Goal: Navigation & Orientation: Find specific page/section

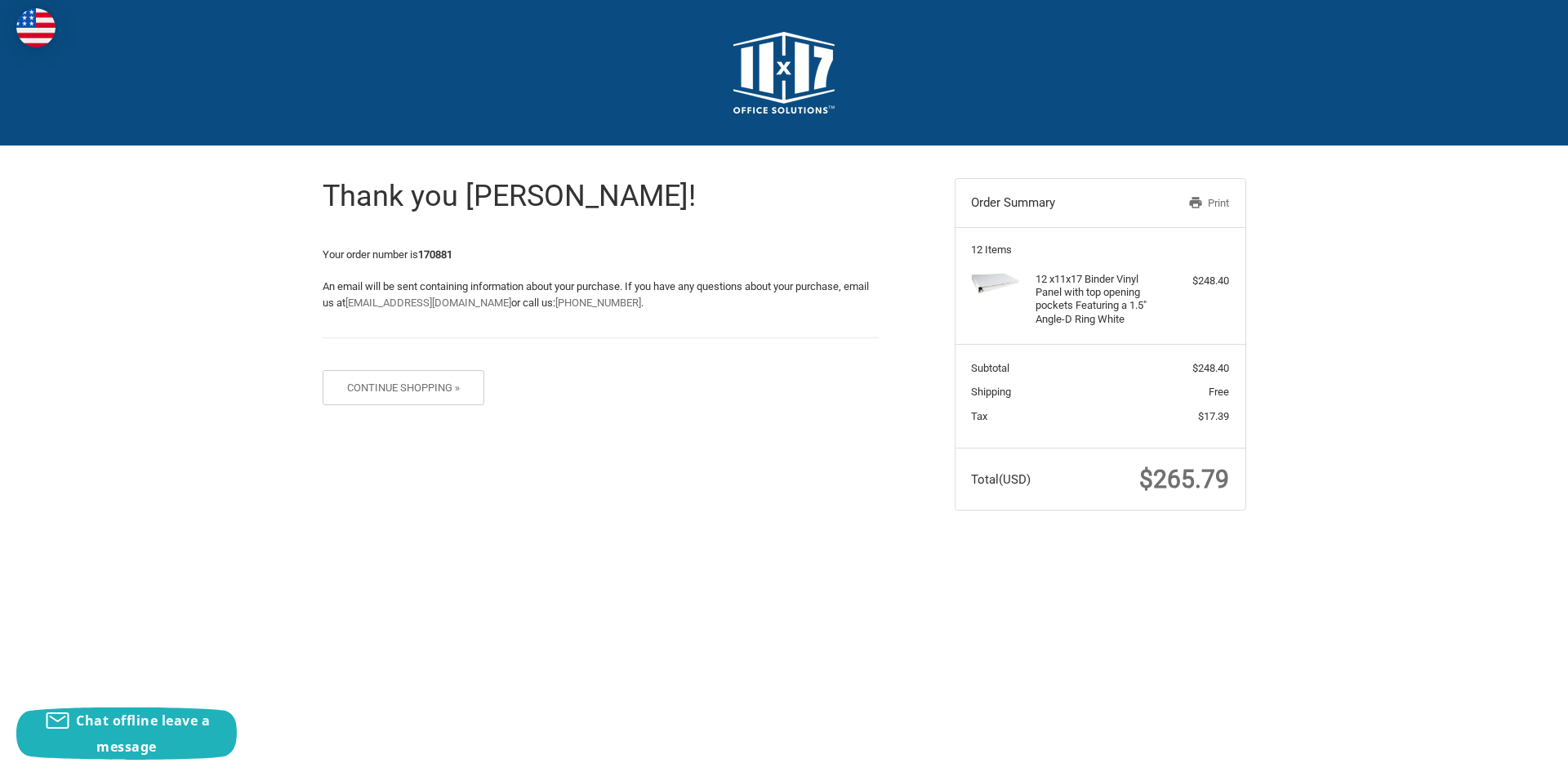
click at [35, 19] on img at bounding box center [36, 27] width 39 height 39
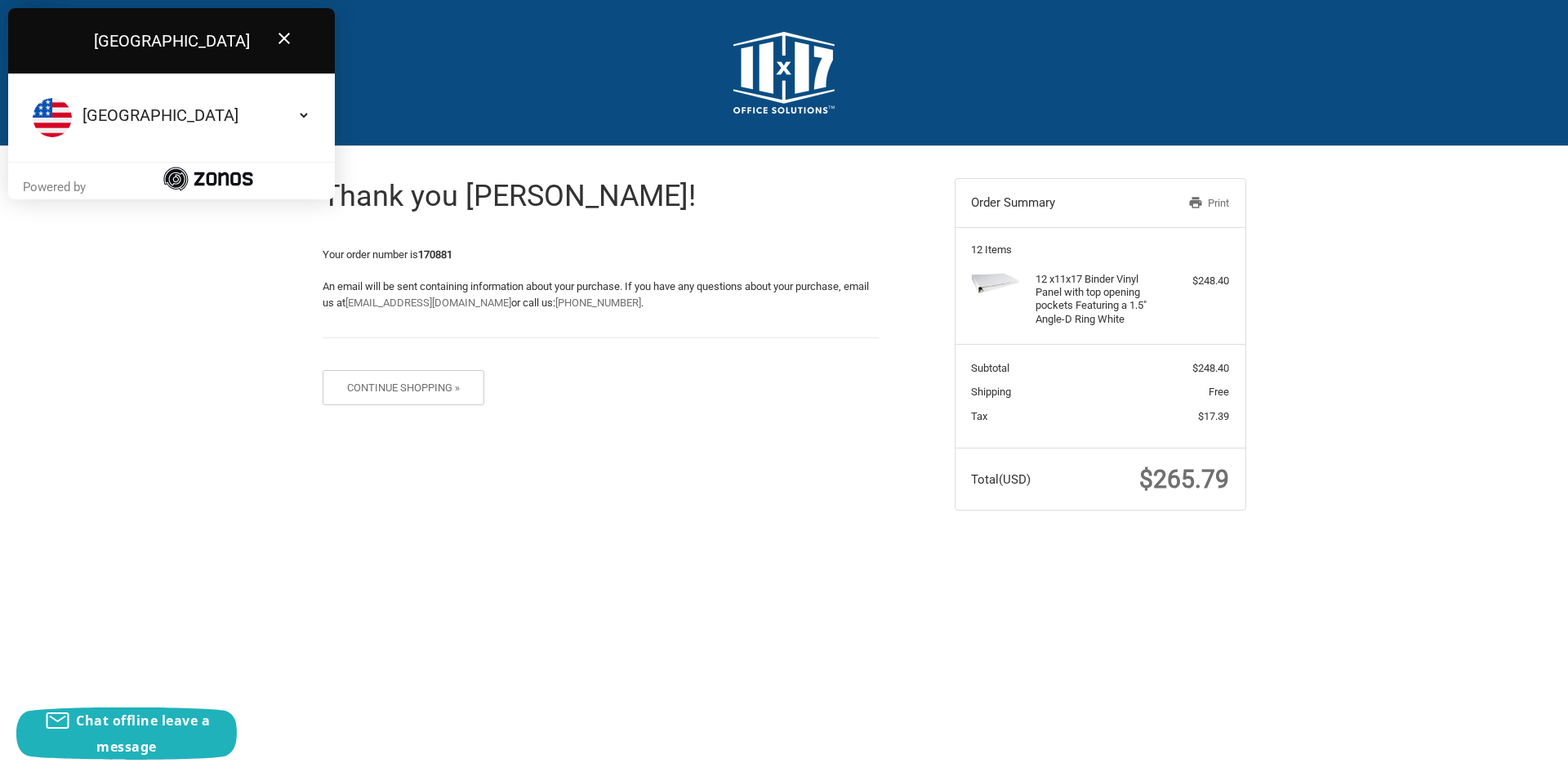
click at [765, 58] on img at bounding box center [784, 72] width 102 height 82
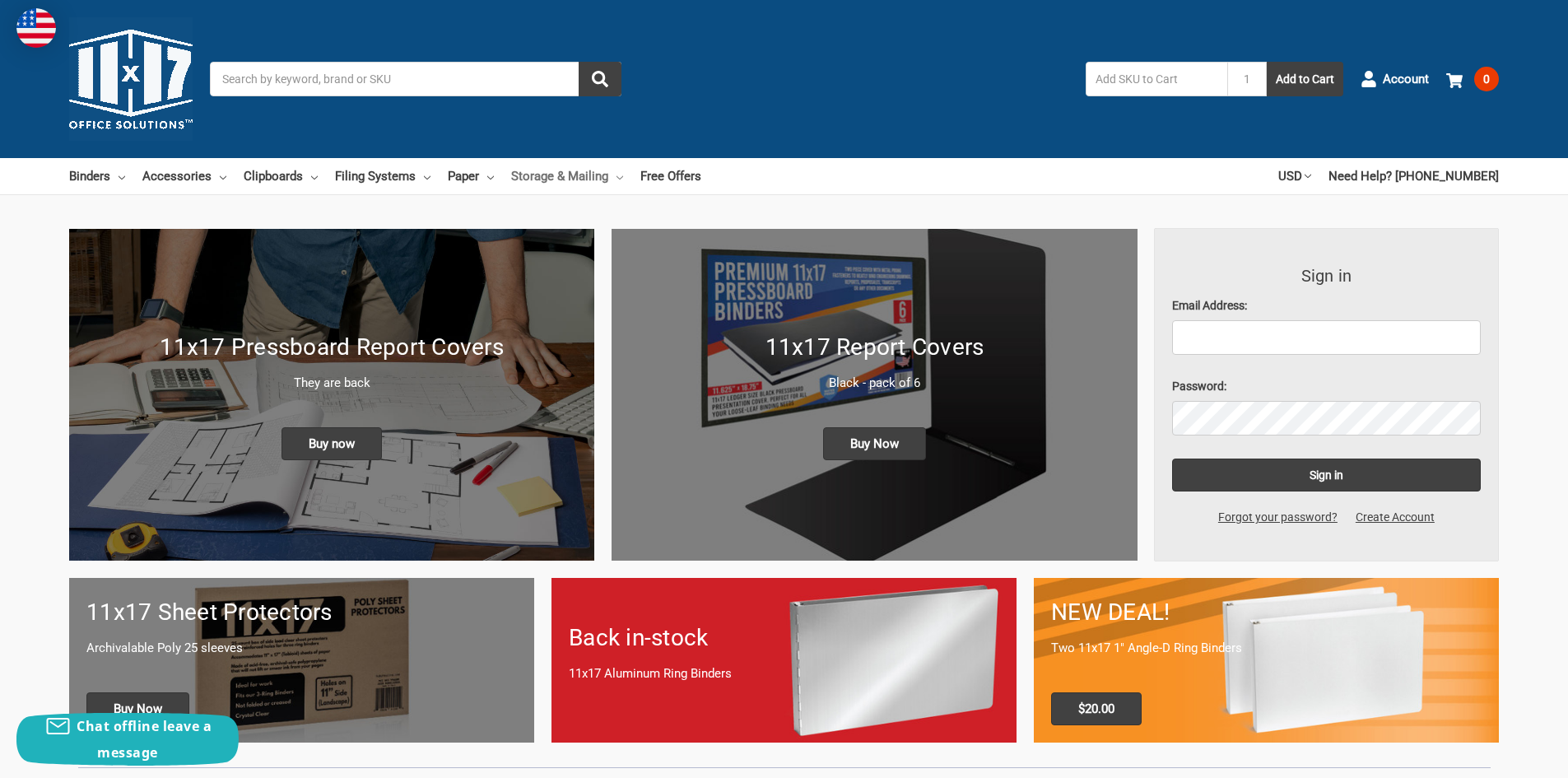
click at [556, 161] on link "Storage & Mailing" at bounding box center [567, 175] width 112 height 36
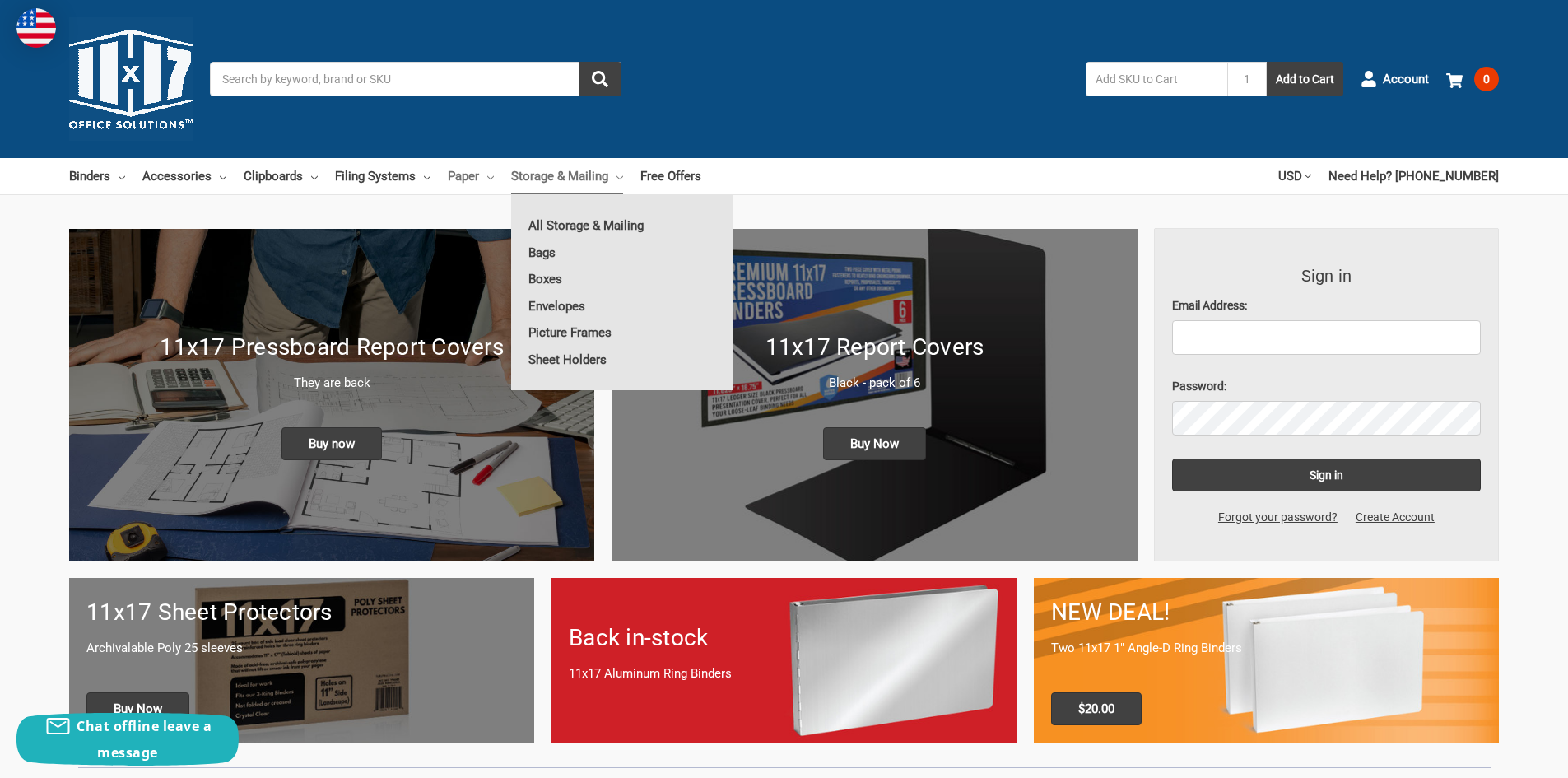
click at [457, 171] on link "Paper" at bounding box center [470, 175] width 46 height 36
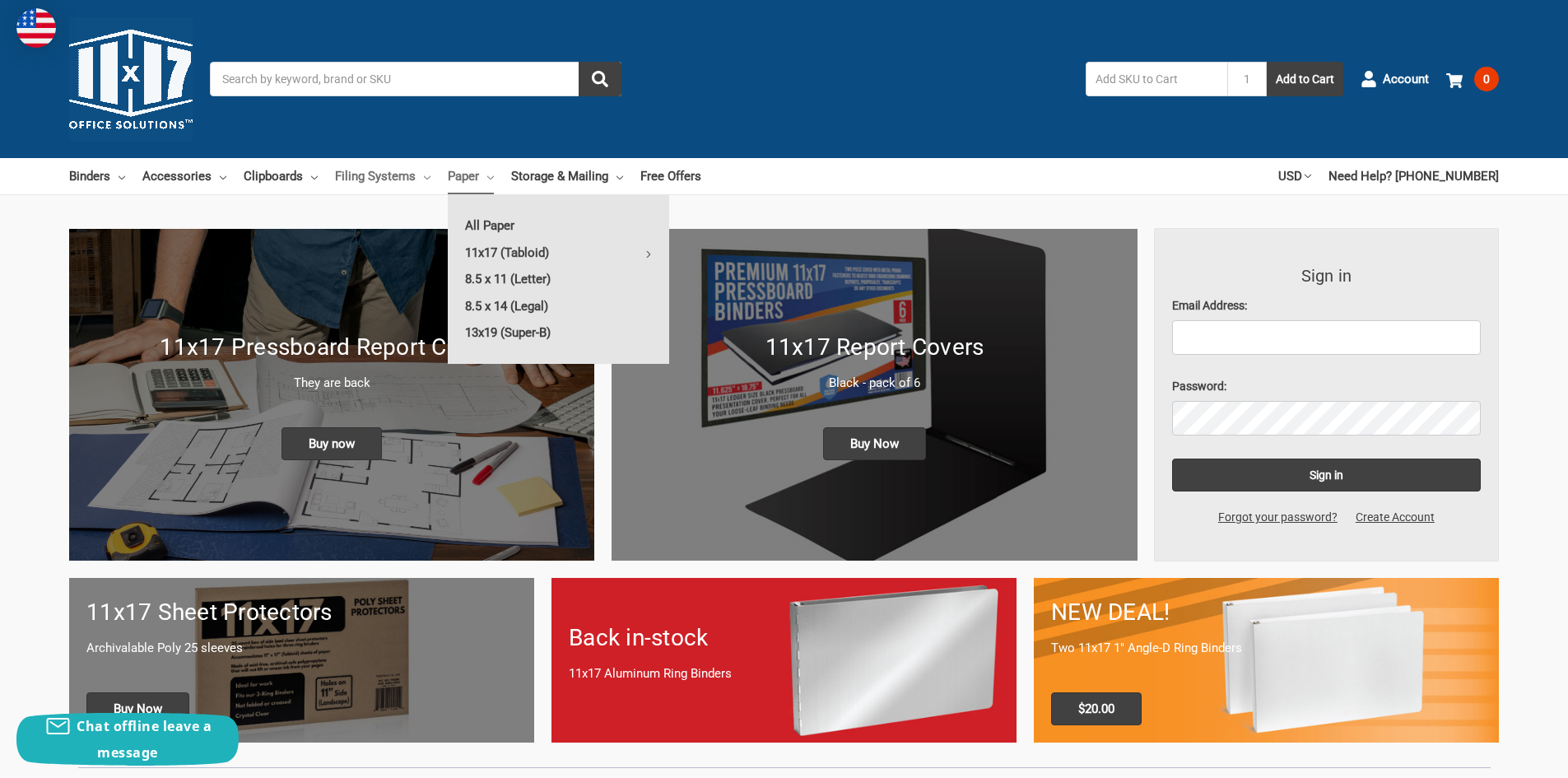
click at [362, 175] on link "Filing Systems" at bounding box center [383, 175] width 96 height 36
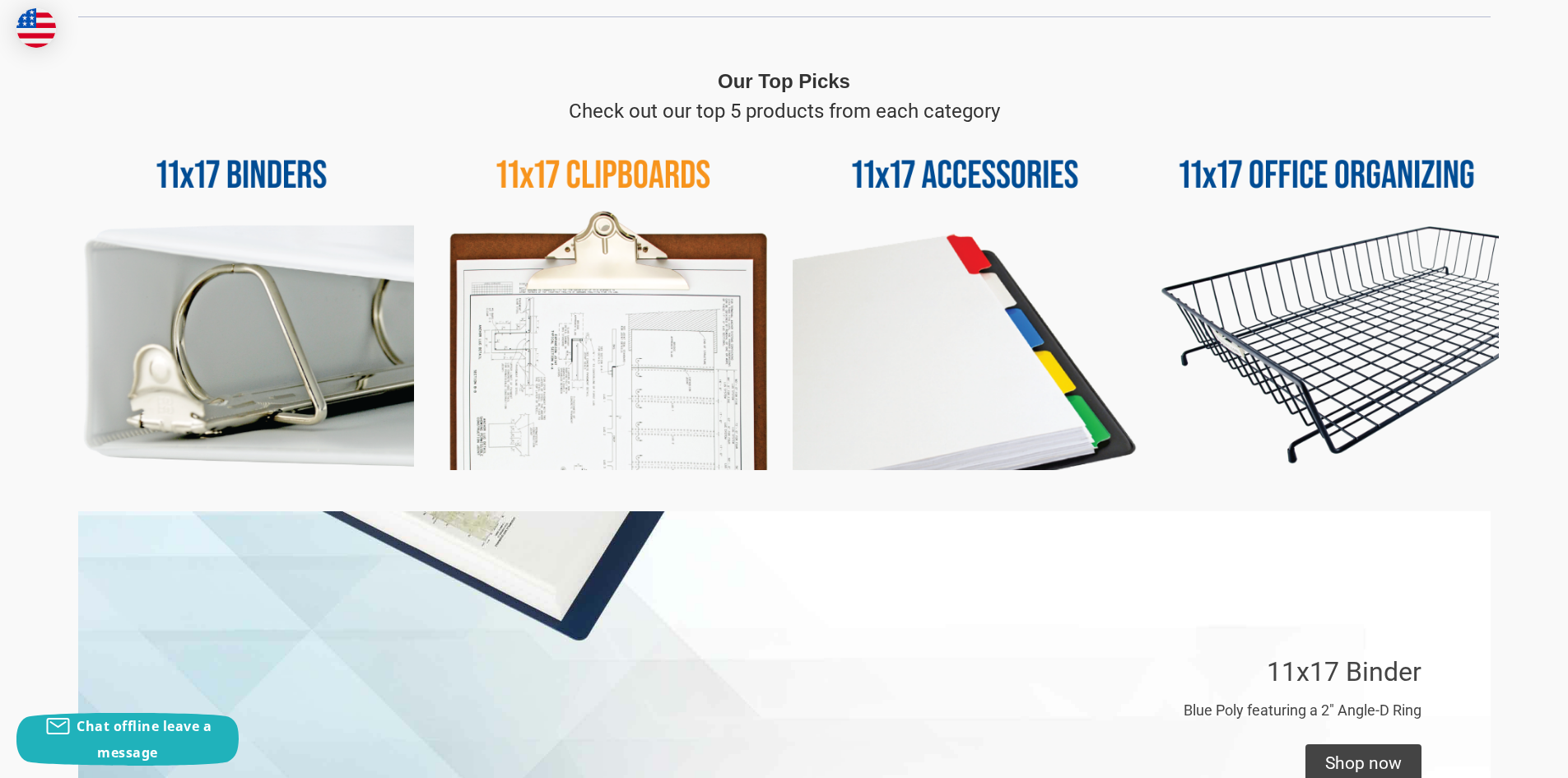
scroll to position [779, 0]
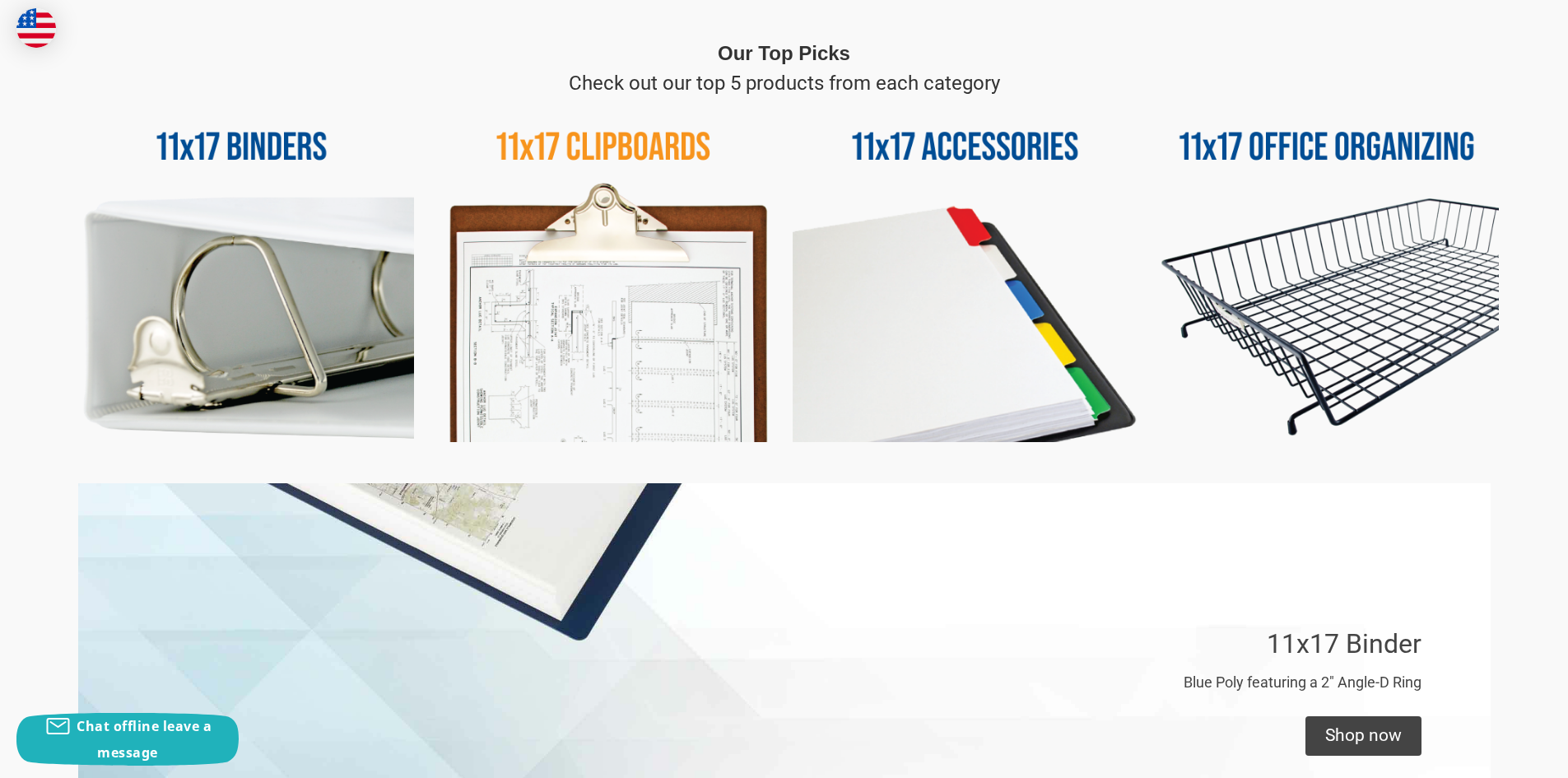
click at [1285, 245] on img at bounding box center [1327, 270] width 345 height 345
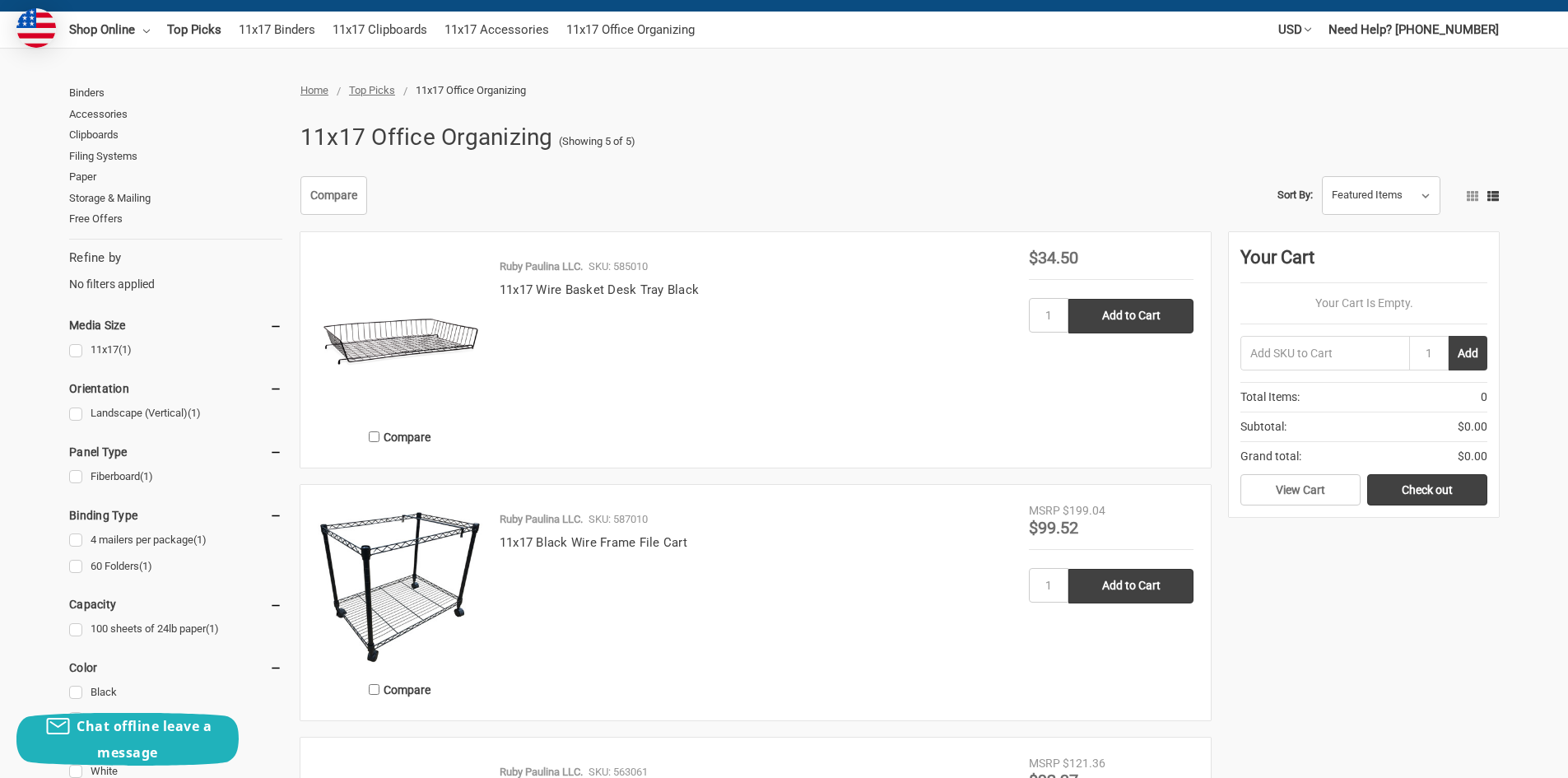
scroll to position [164, 0]
